Goal: Task Accomplishment & Management: Manage account settings

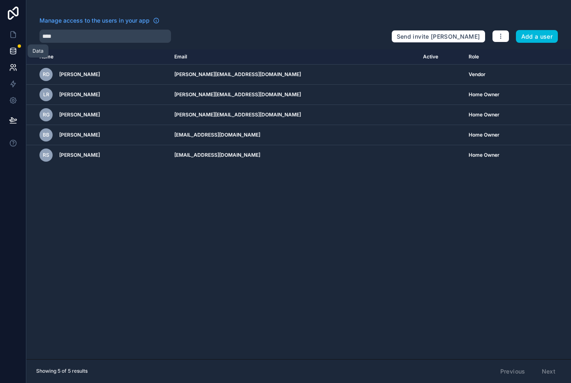
click at [16, 51] on icon at bounding box center [12, 52] width 5 height 3
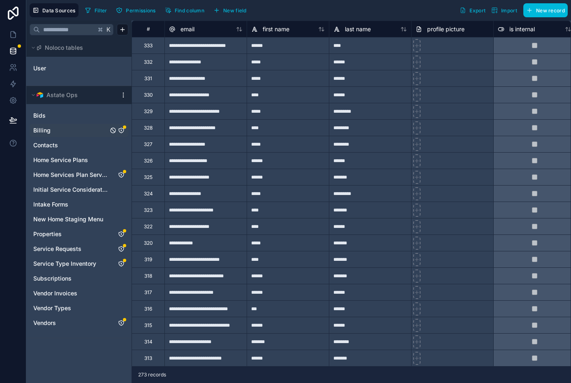
click at [85, 129] on link "Billing" at bounding box center [70, 130] width 75 height 8
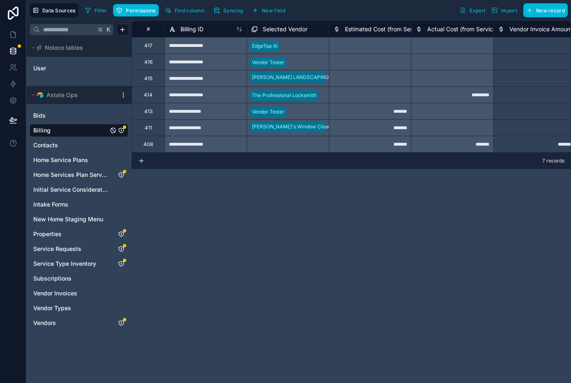
click at [122, 129] on icon "Billing" at bounding box center [121, 130] width 7 height 7
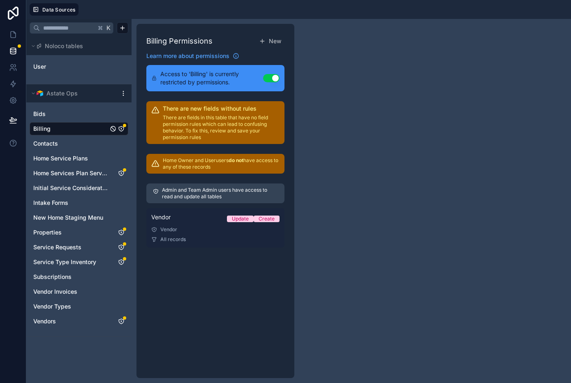
click at [196, 229] on div "Vendor" at bounding box center [215, 229] width 128 height 7
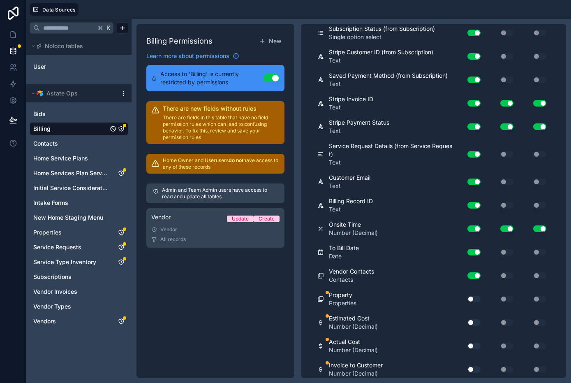
scroll to position [662, 0]
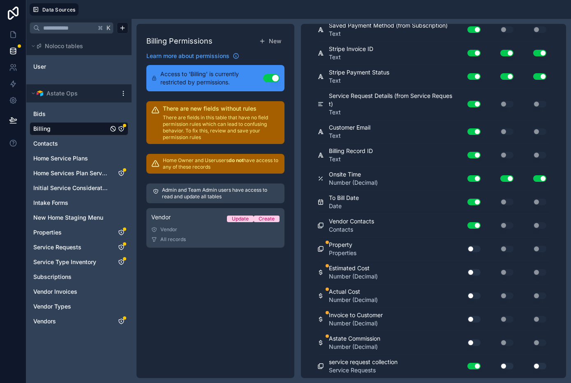
click at [472, 248] on button "Use setting" at bounding box center [473, 248] width 13 height 7
click at [470, 271] on button "Use setting" at bounding box center [473, 272] width 13 height 7
click at [471, 295] on button "Use setting" at bounding box center [473, 295] width 13 height 7
click at [472, 321] on button "Use setting" at bounding box center [473, 319] width 13 height 7
click at [471, 344] on button "Use setting" at bounding box center [473, 342] width 13 height 7
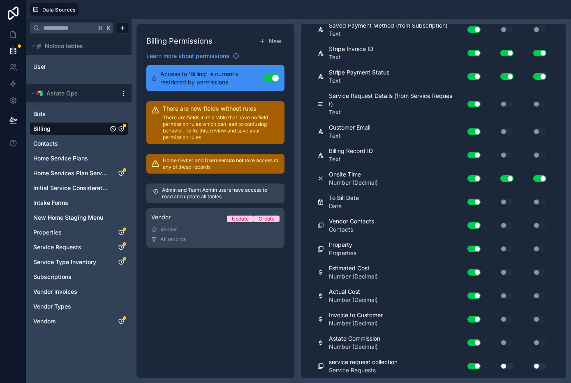
click at [478, 343] on button "Use setting" at bounding box center [473, 342] width 13 height 7
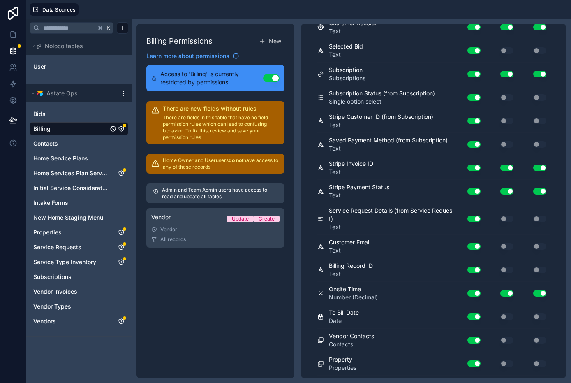
scroll to position [545, 0]
